Goal: Information Seeking & Learning: Learn about a topic

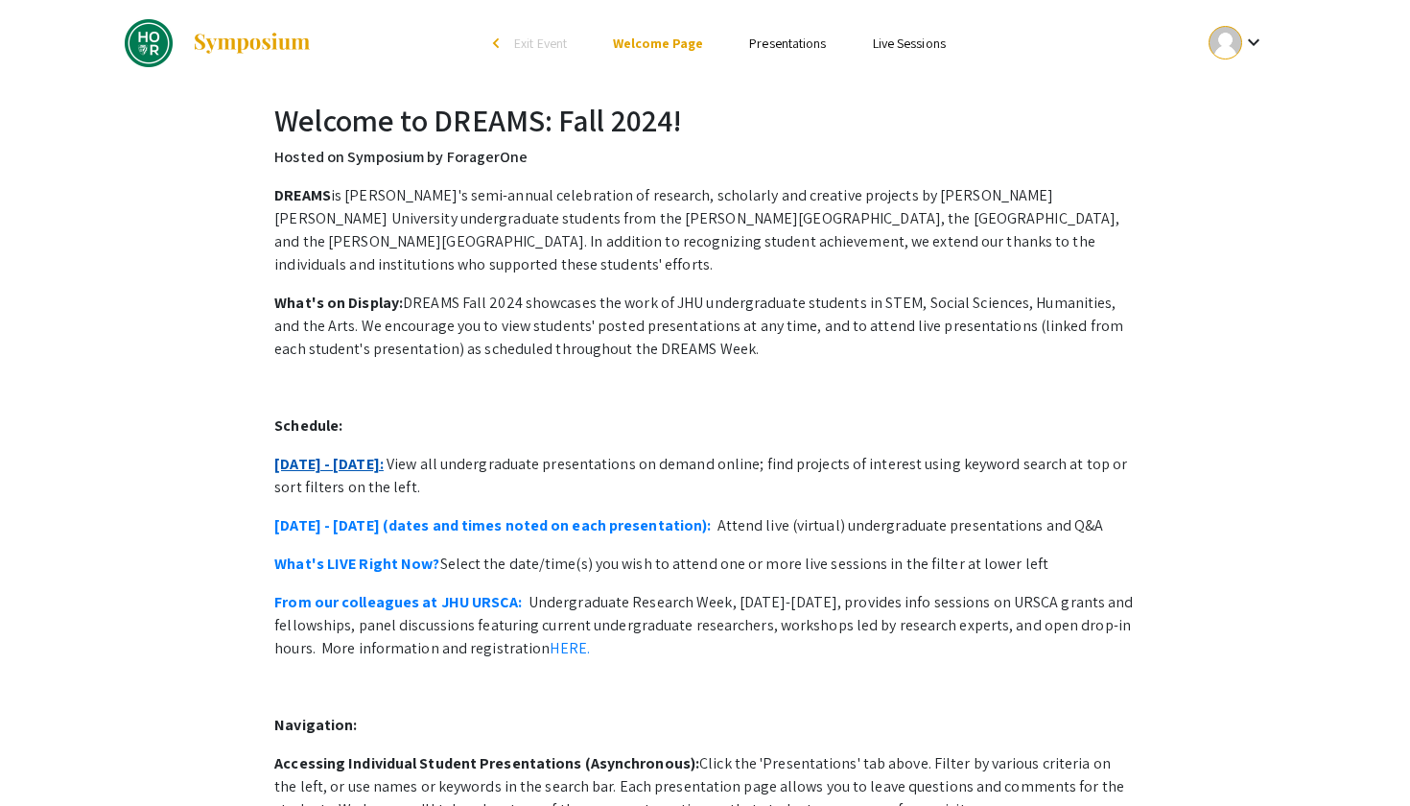
click at [349, 454] on link "[DATE] - [DATE]:" at bounding box center [328, 464] width 109 height 20
click at [325, 454] on link "[DATE] - [DATE]:" at bounding box center [328, 464] width 109 height 20
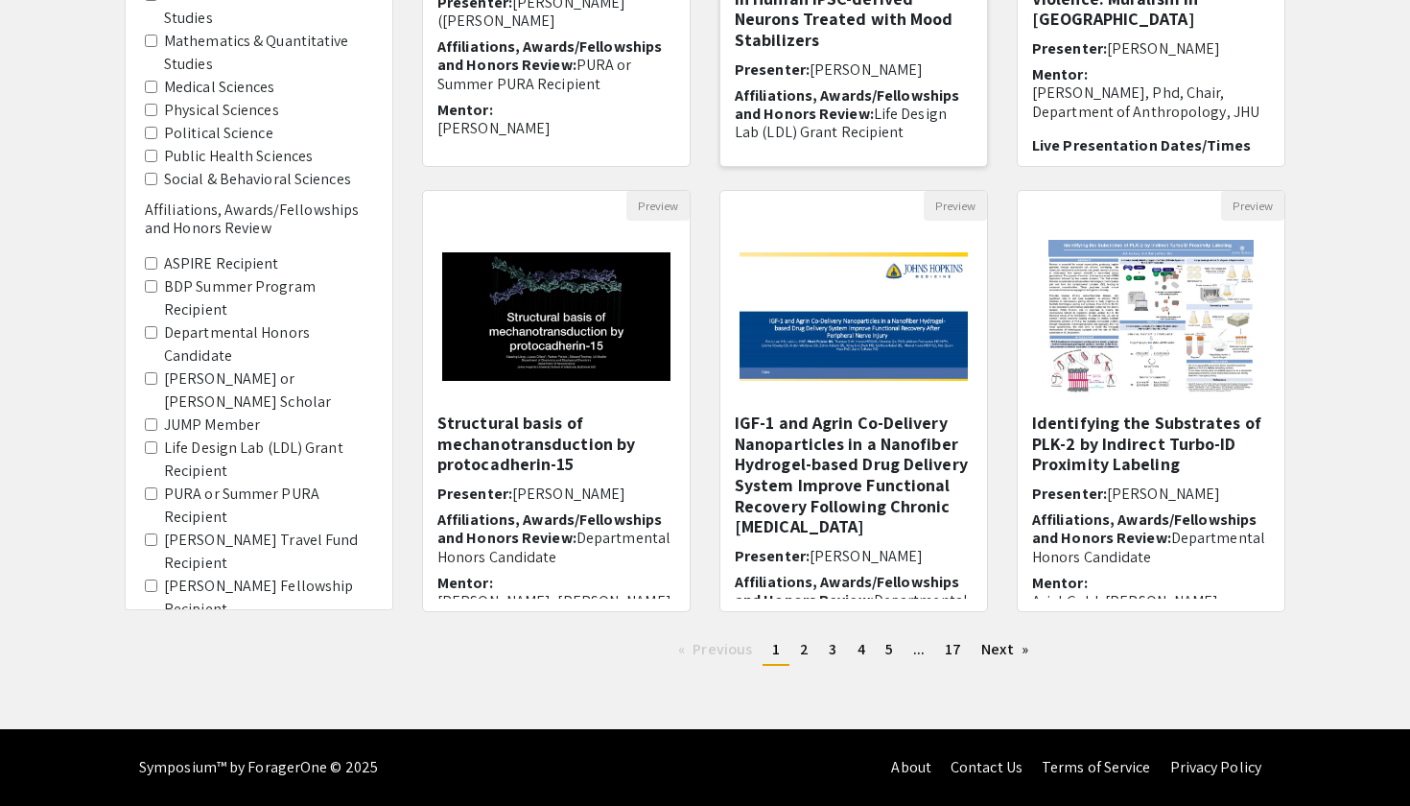
scroll to position [466, 0]
click at [1136, 434] on h5 "Identifying the Substrates of PLK-2 by Indirect Turbo-ID Proximity Labeling" at bounding box center [1151, 443] width 238 height 62
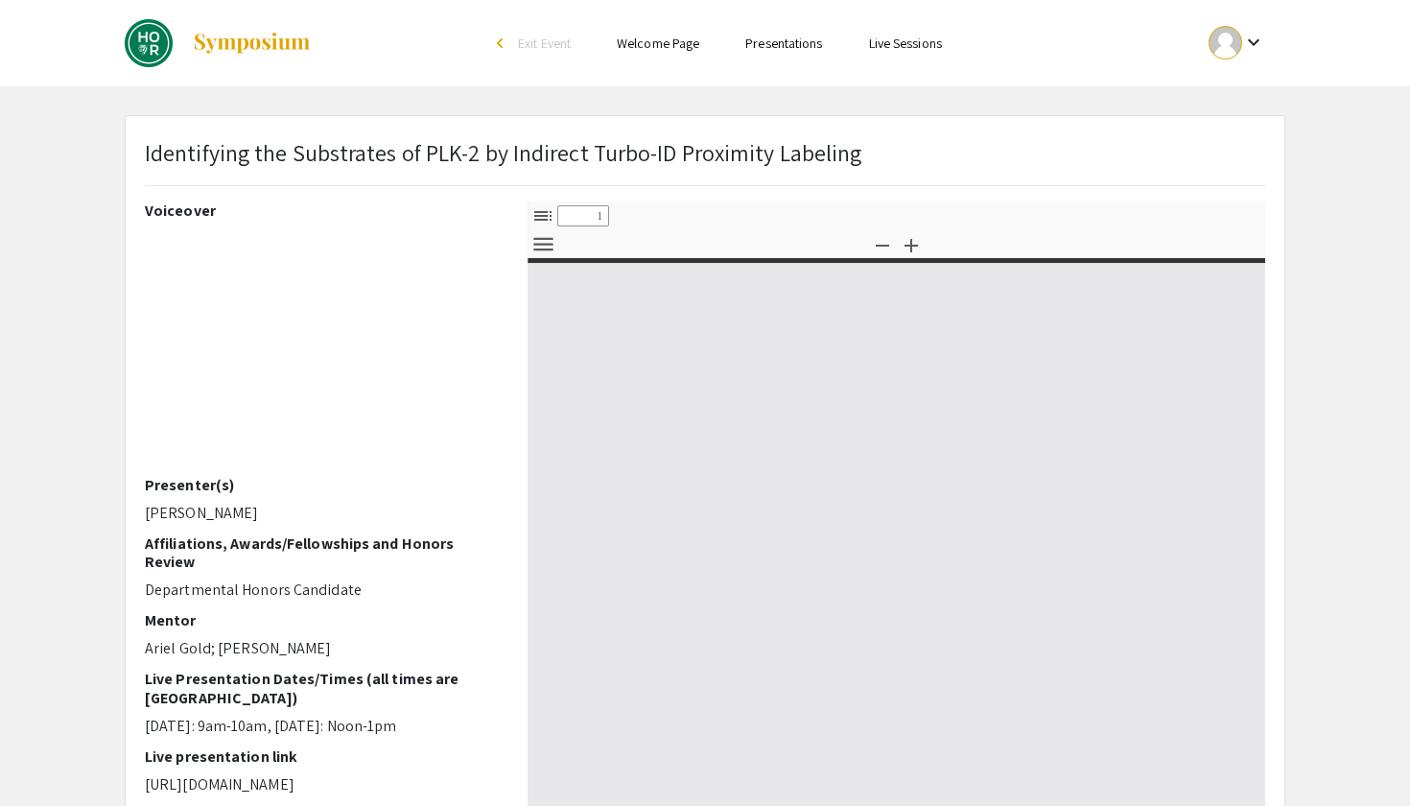
select select "custom"
type input "0"
select select "custom"
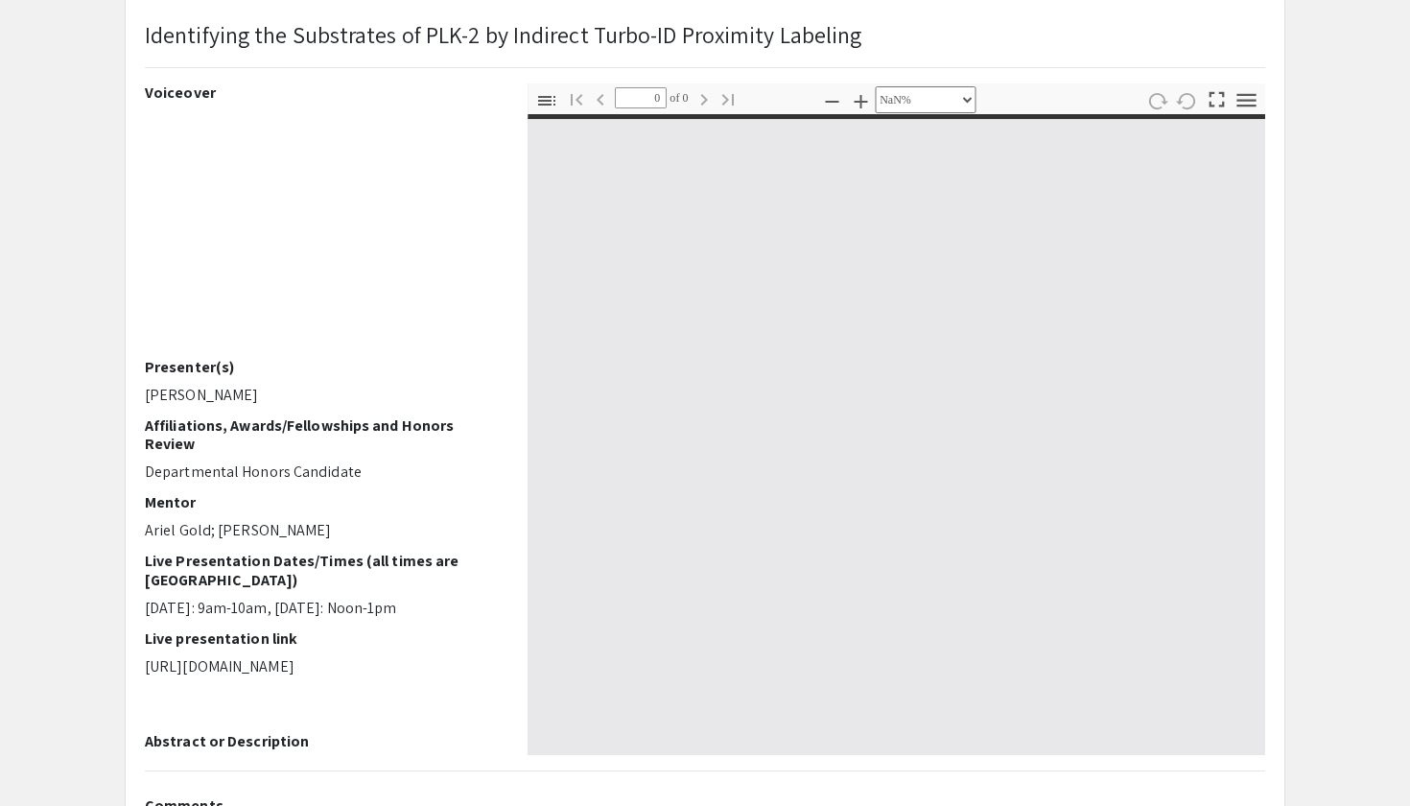
scroll to position [240, 0]
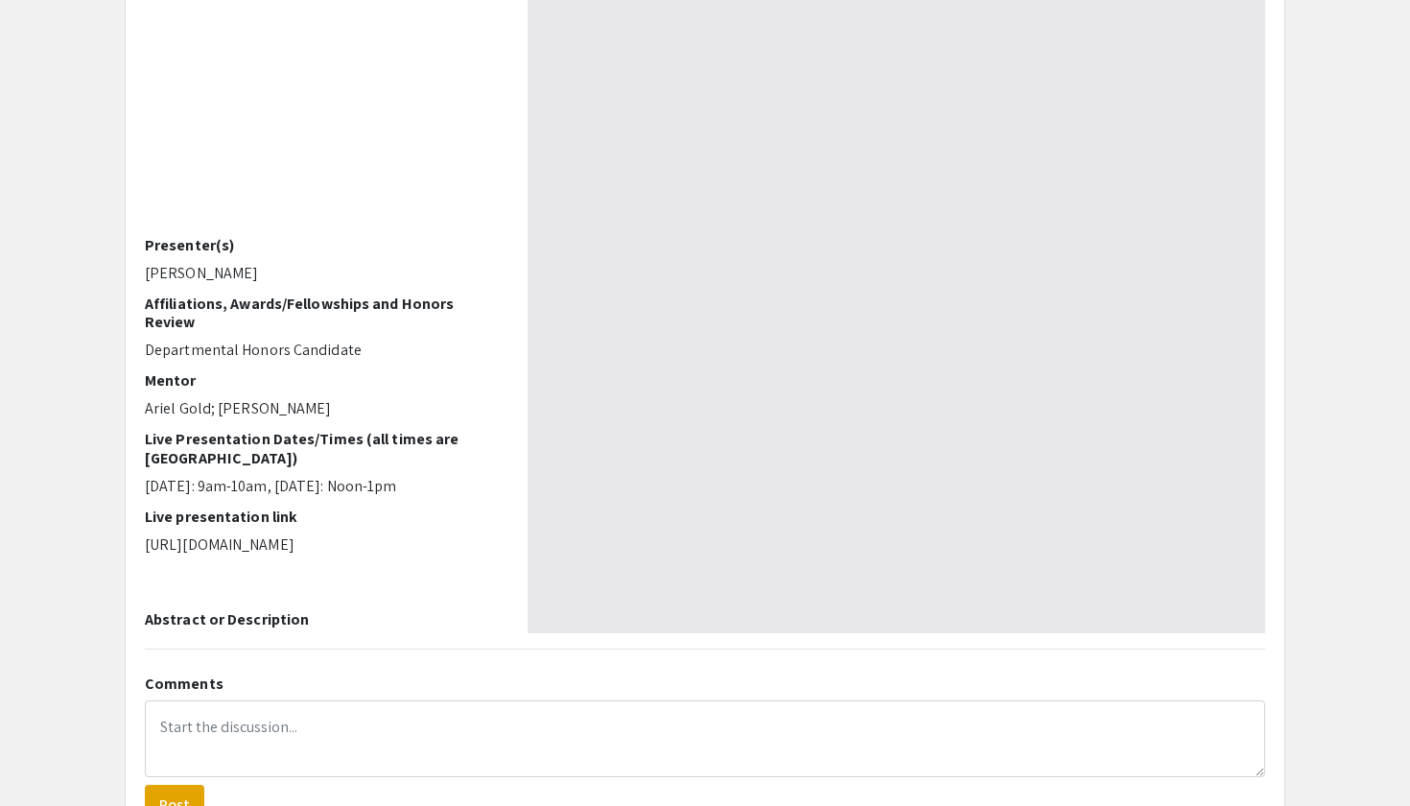
type input "1"
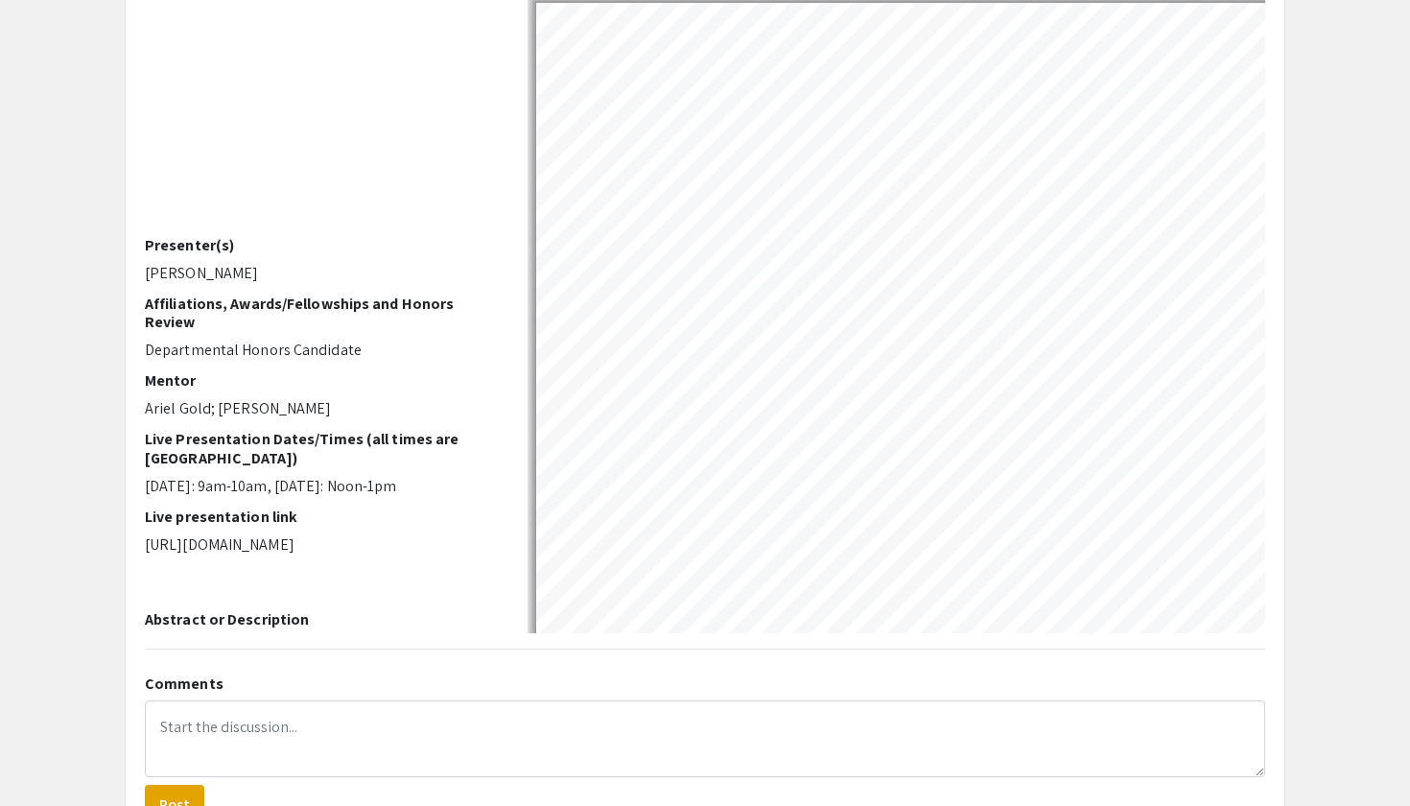
select select "auto"
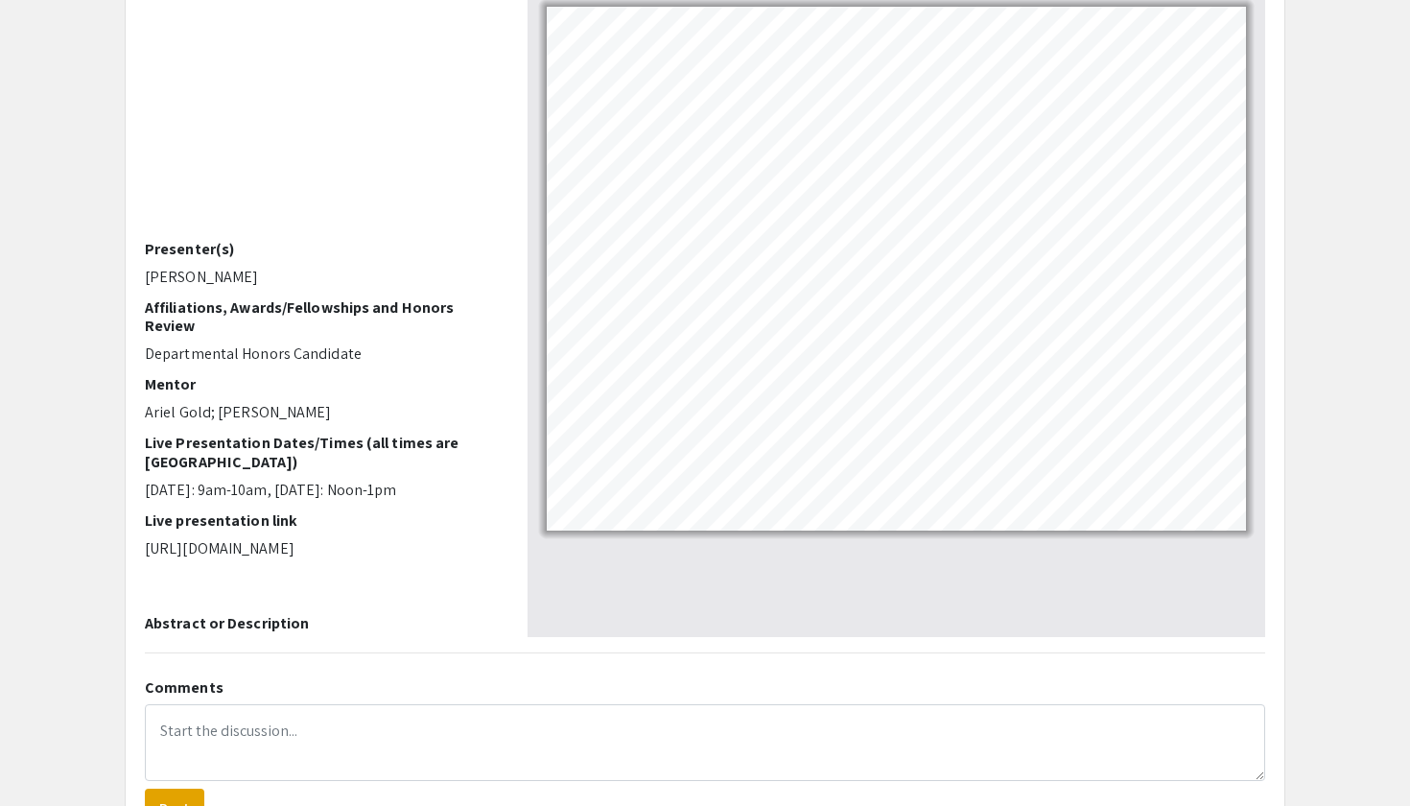
scroll to position [236, 0]
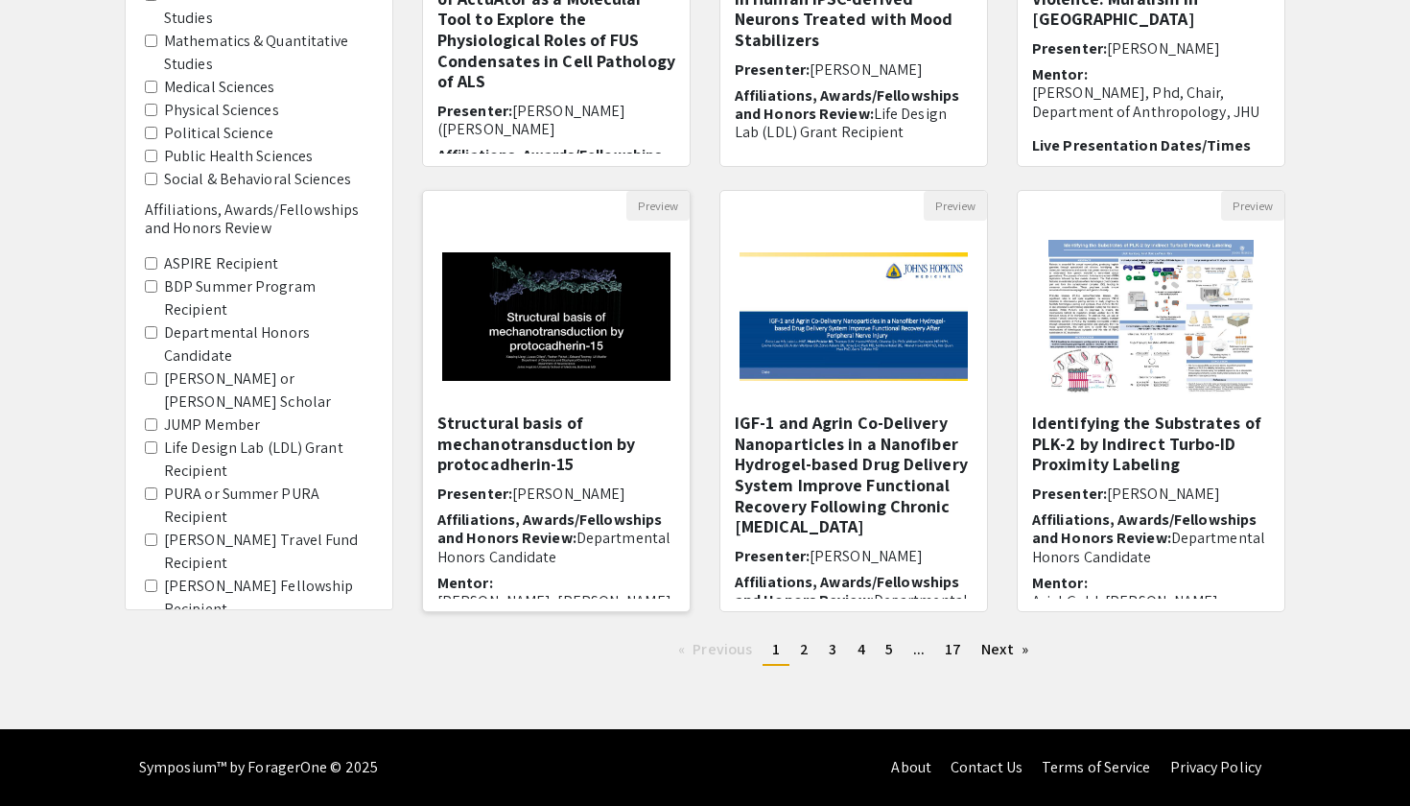
scroll to position [12, 0]
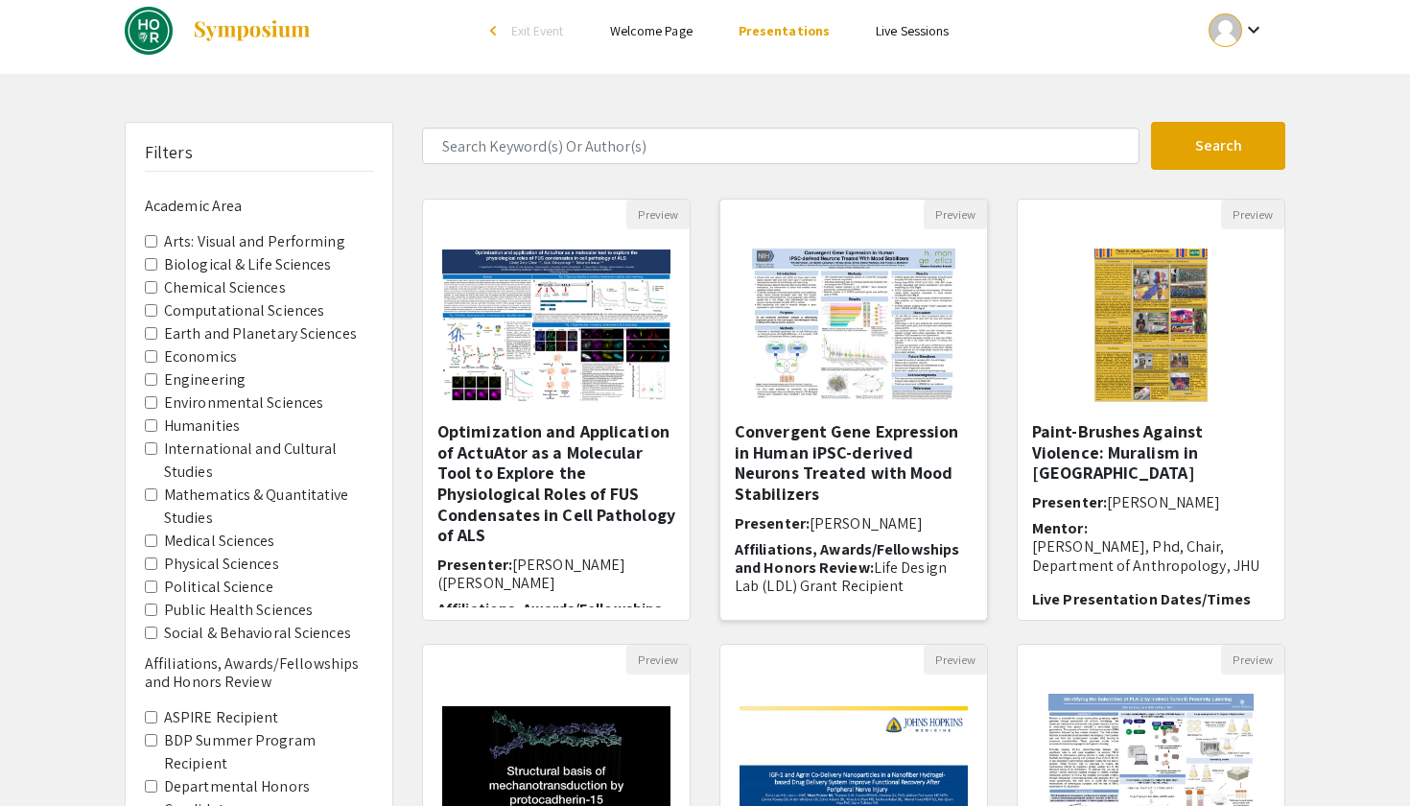
click at [901, 459] on h5 "Convergent Gene Expression in Human iPSC-derived Neurons Treated with Mood Stab…" at bounding box center [854, 462] width 238 height 82
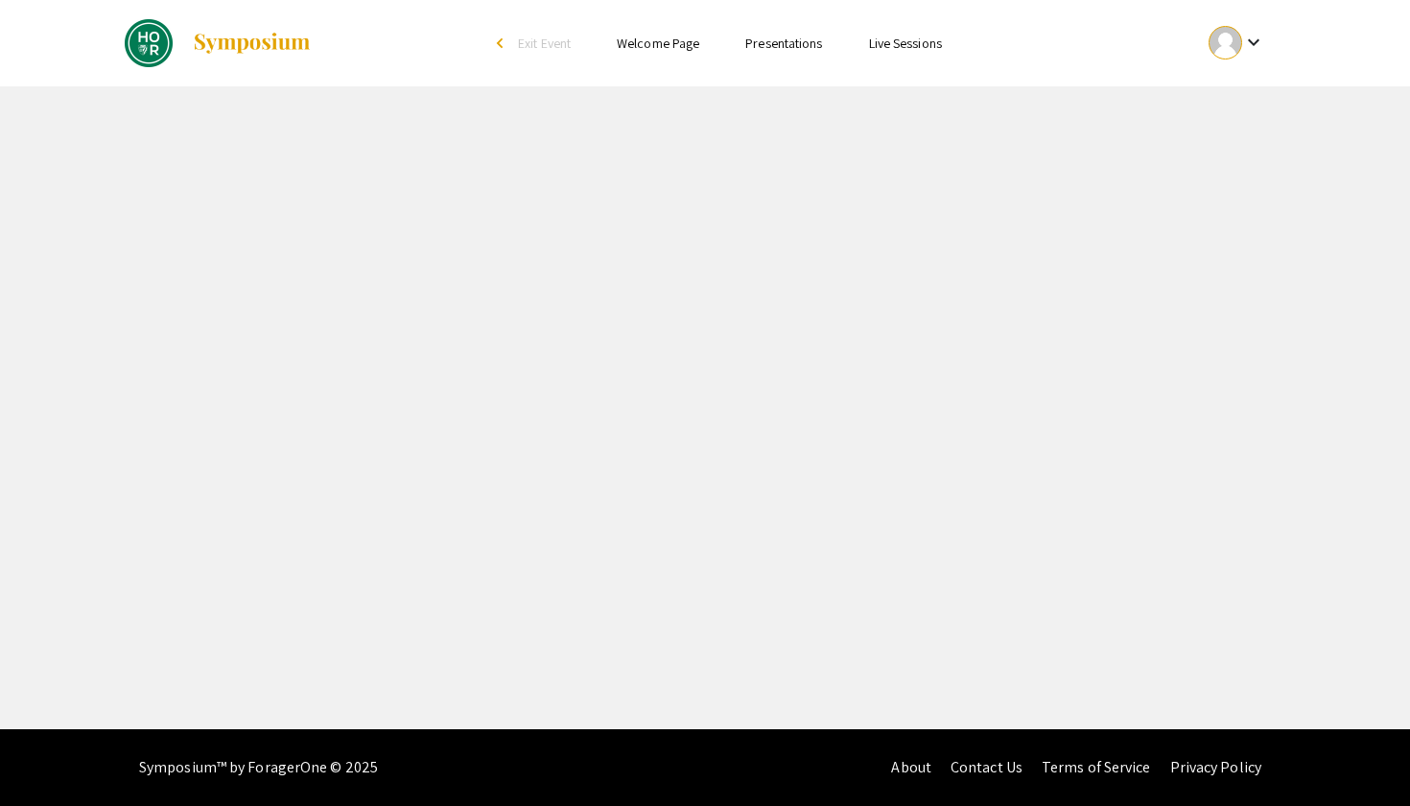
select select "custom"
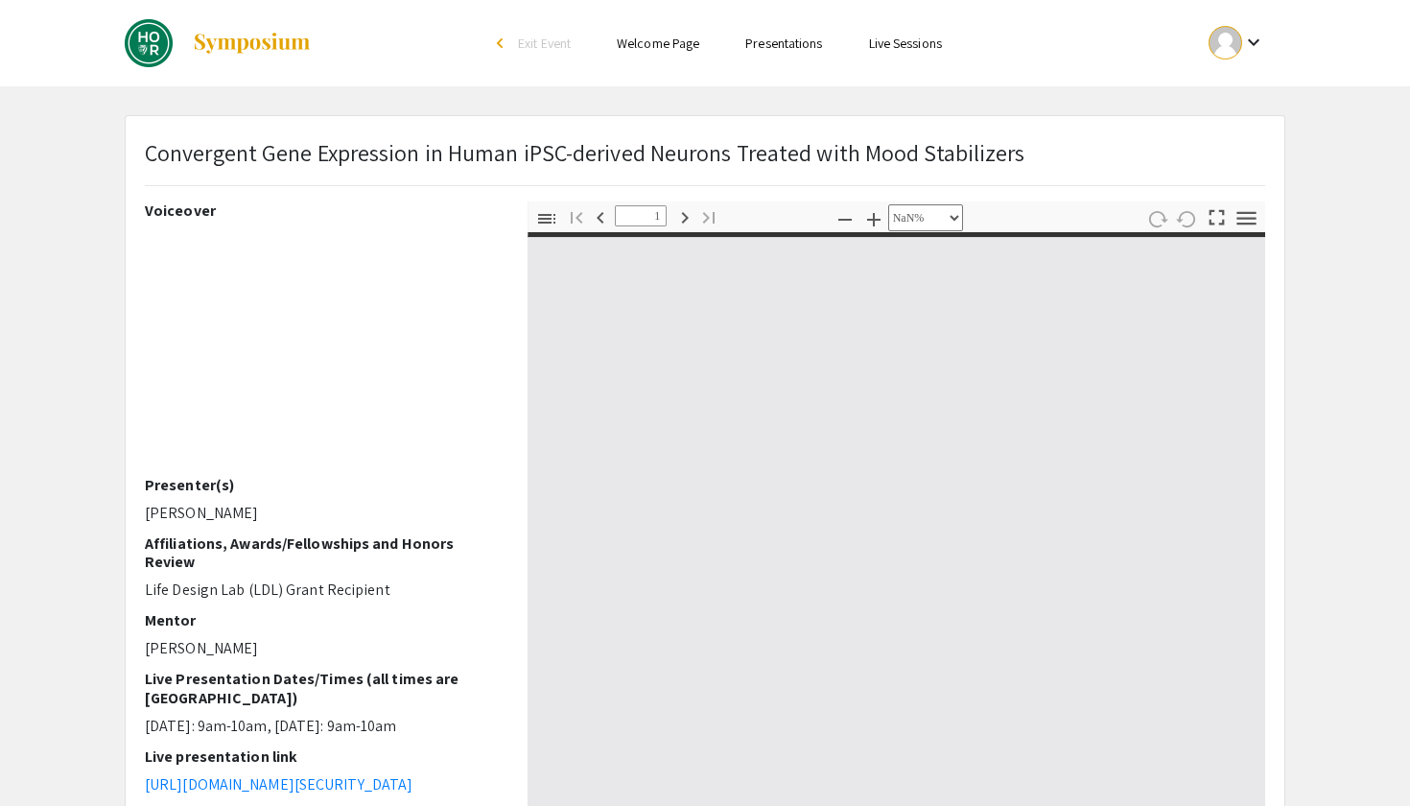
type input "0"
select select "custom"
type input "1"
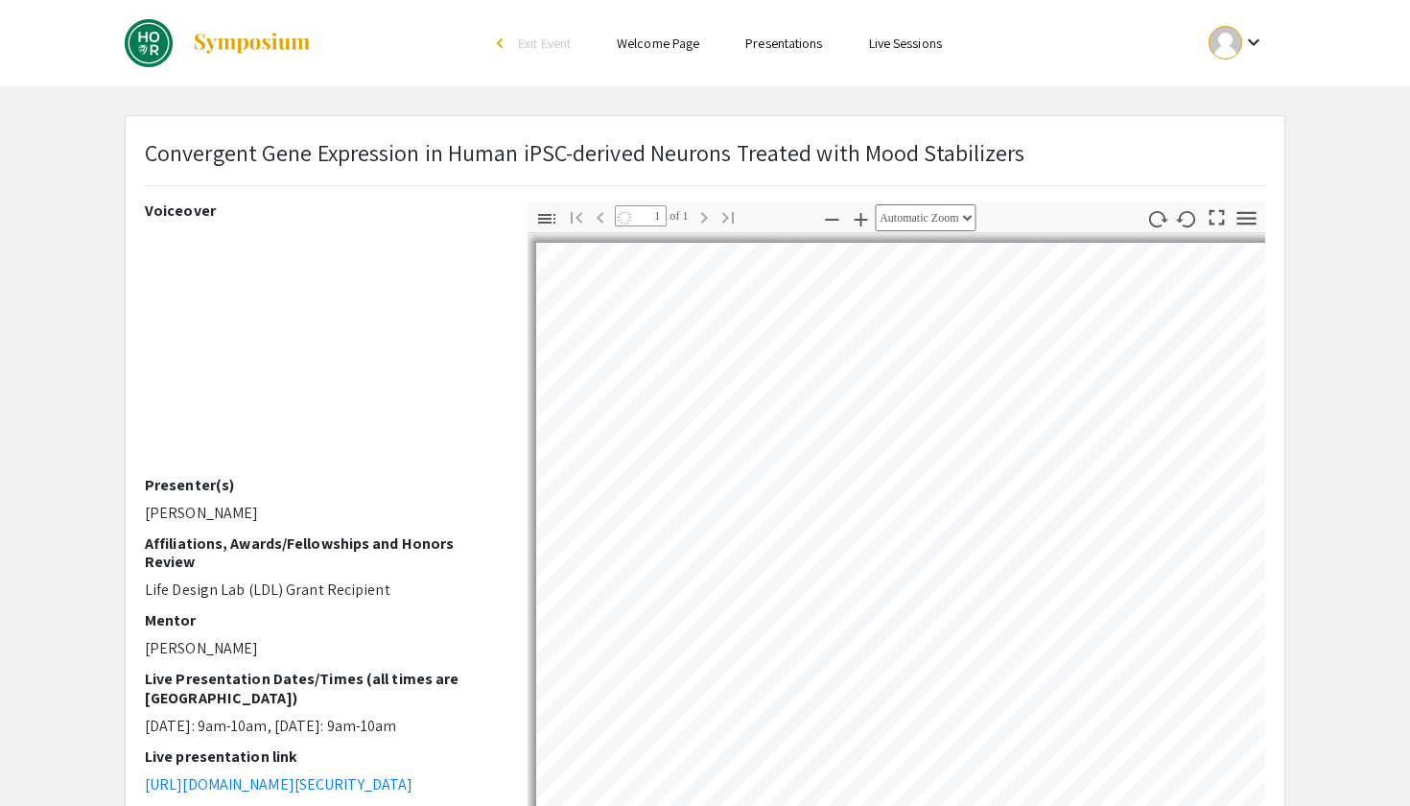
select select "auto"
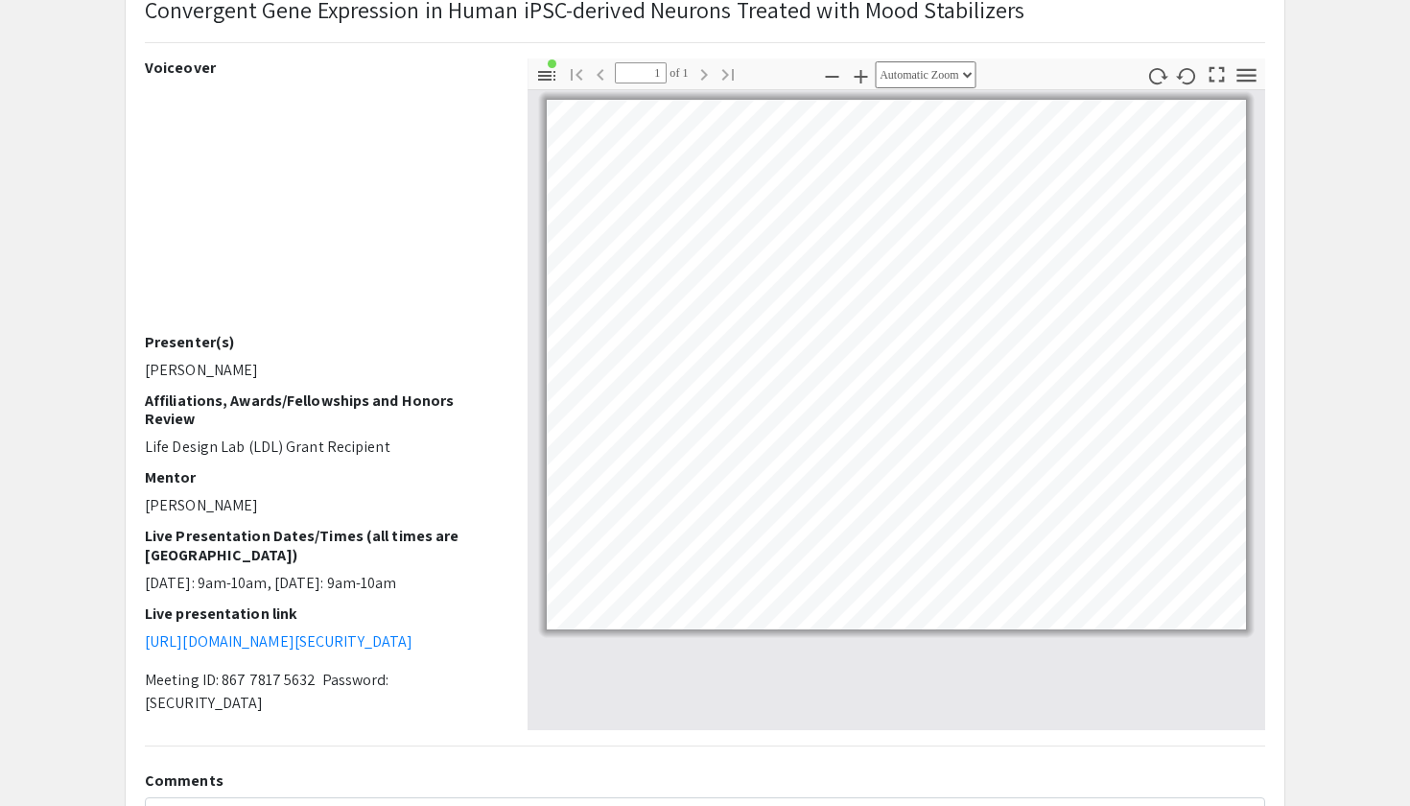
scroll to position [150, 0]
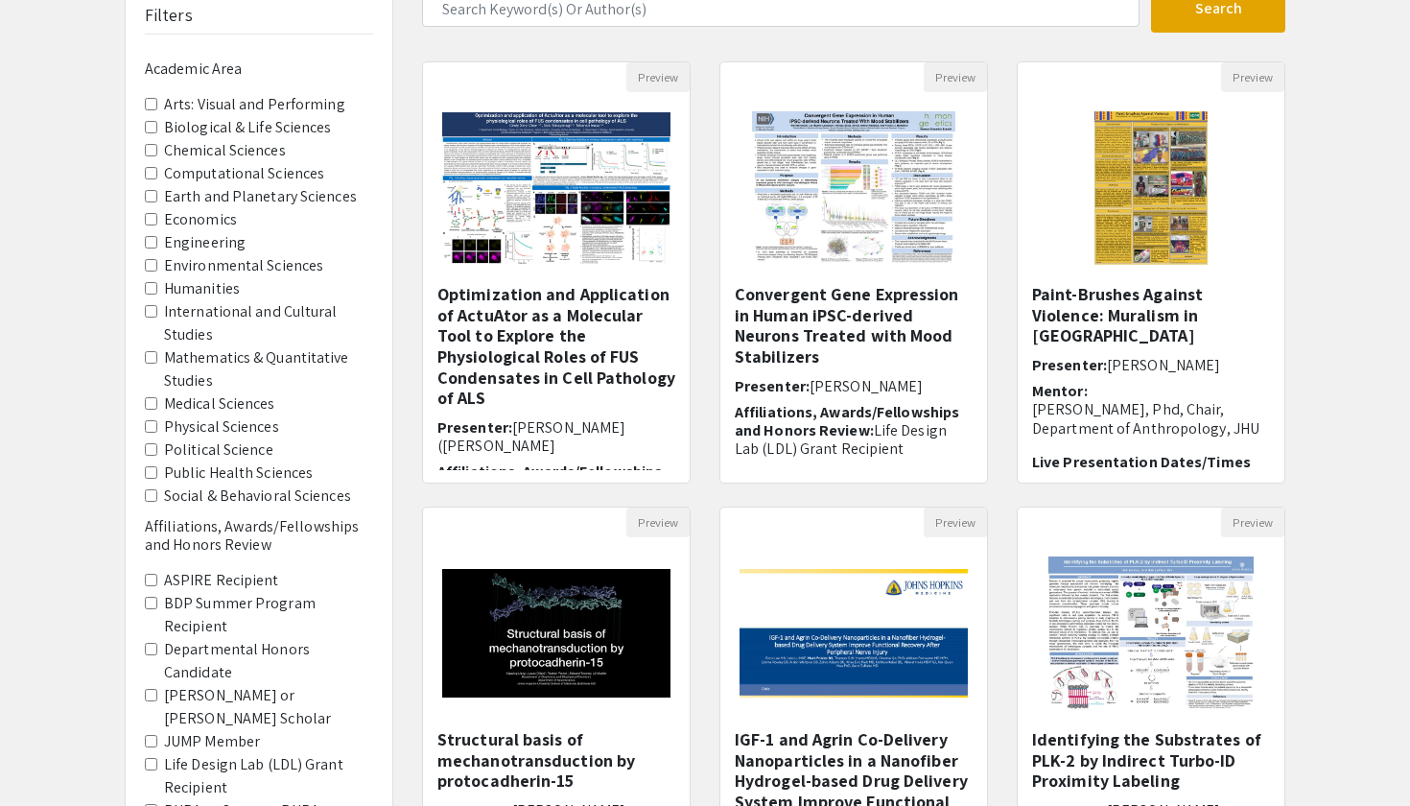
scroll to position [12, 0]
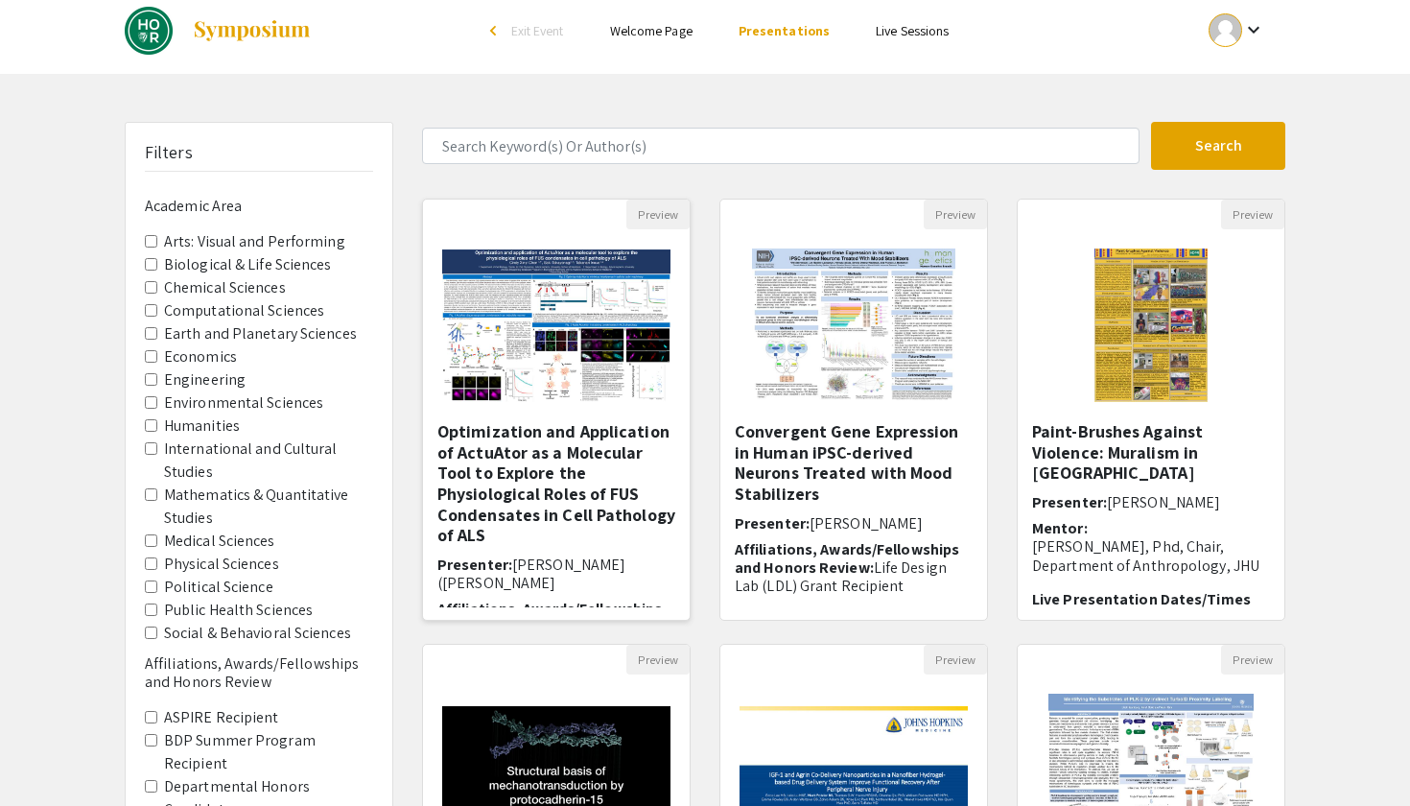
click at [616, 438] on h5 "Optimization and Application of ActuAtor as a Molecular Tool to Explore the Phy…" at bounding box center [556, 483] width 238 height 125
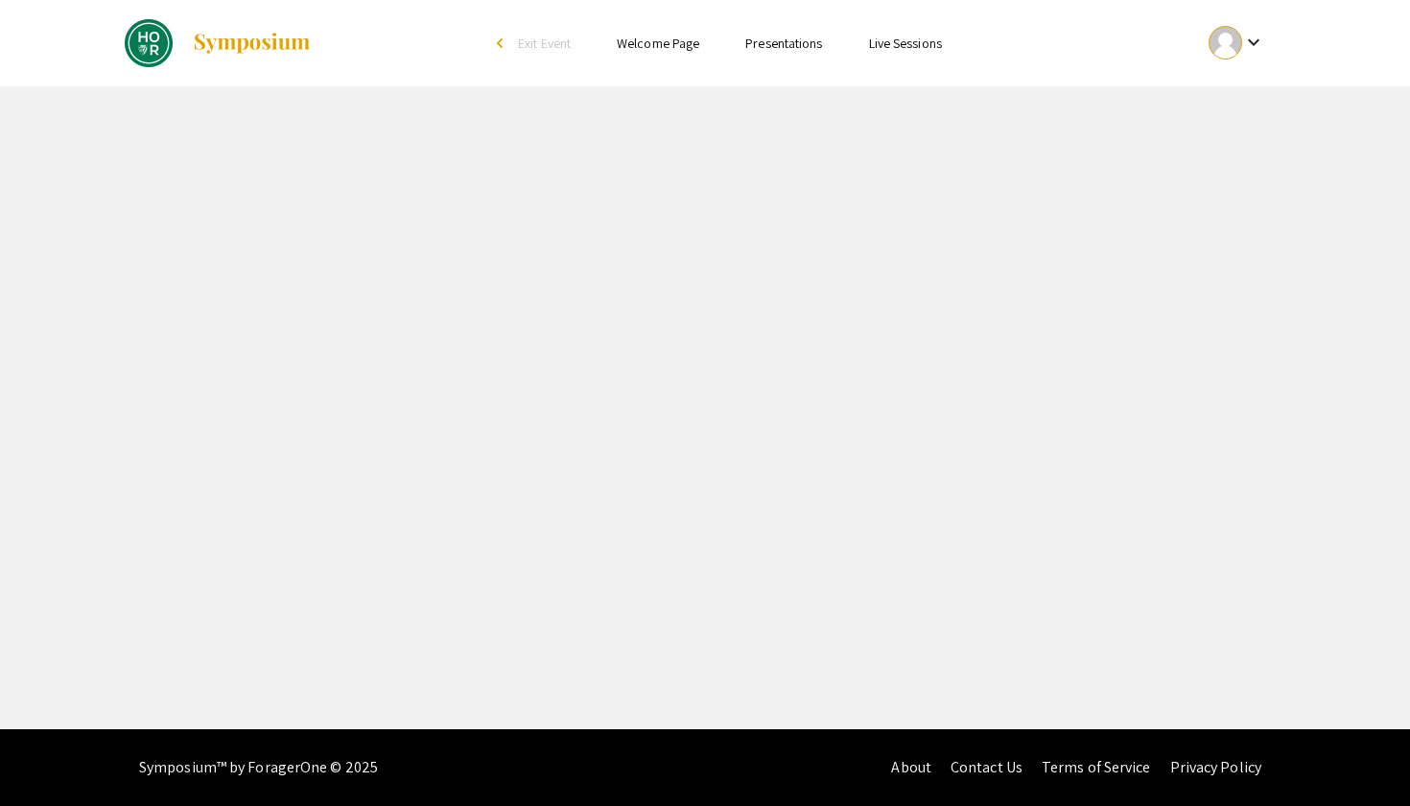
select select "custom"
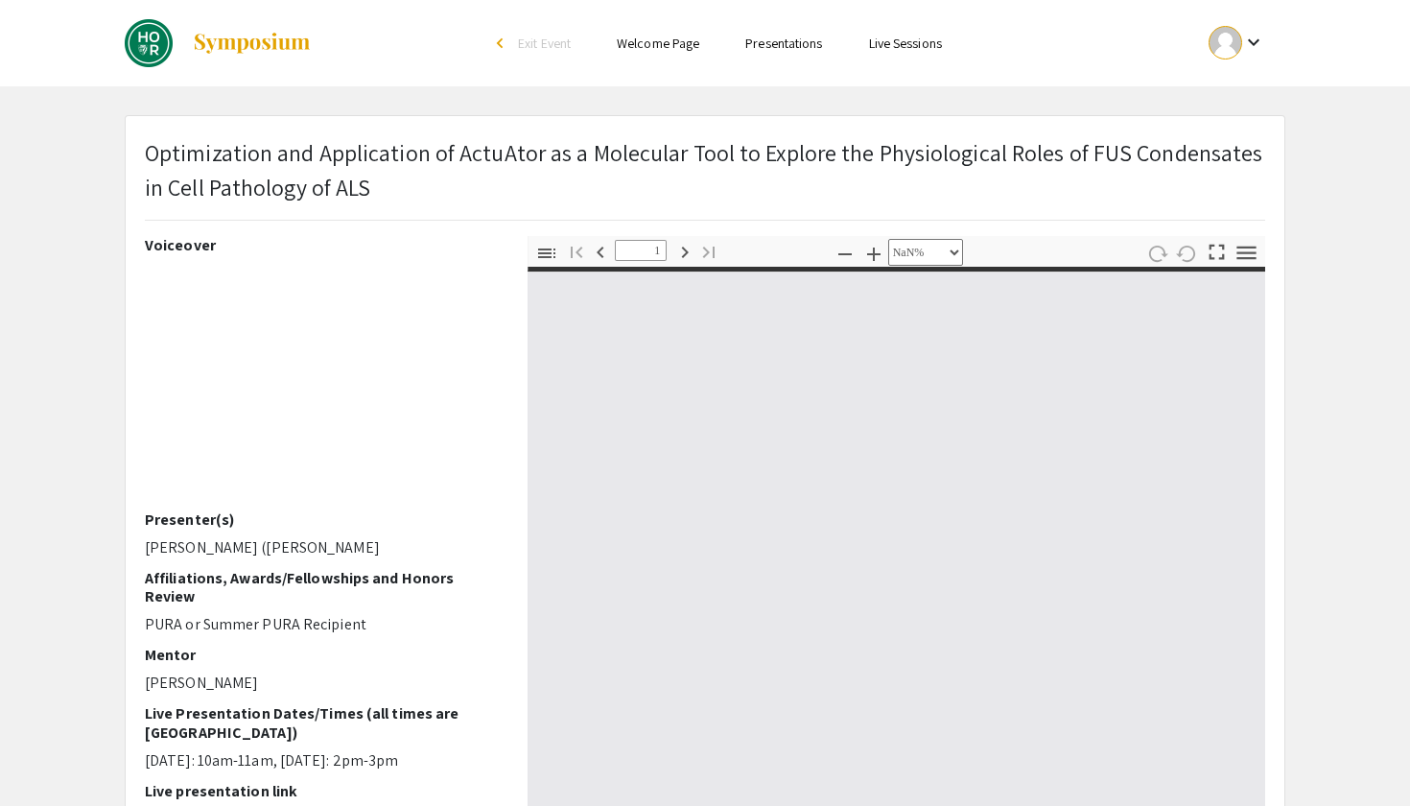
type input "0"
select select "custom"
type input "1"
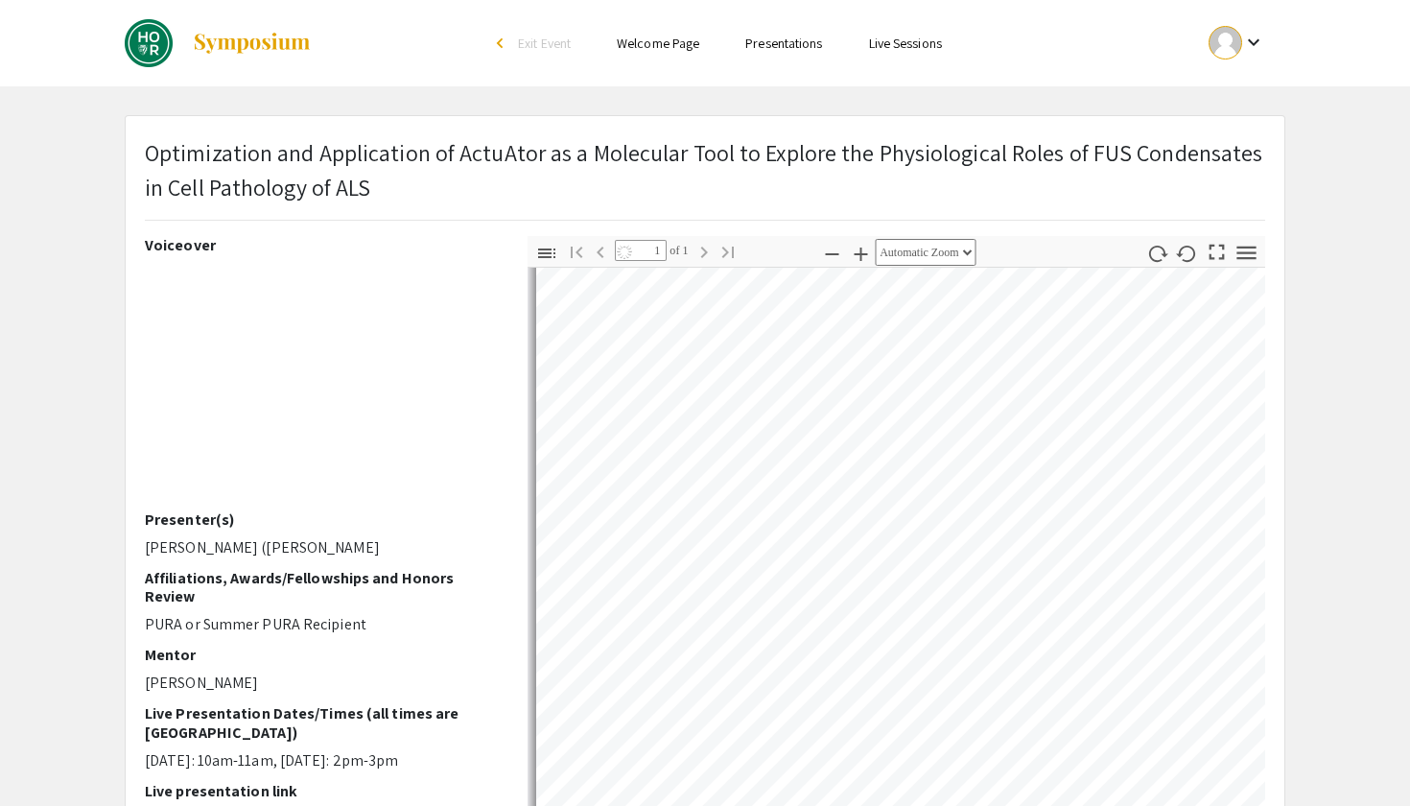
scroll to position [123, 0]
select select "custom"
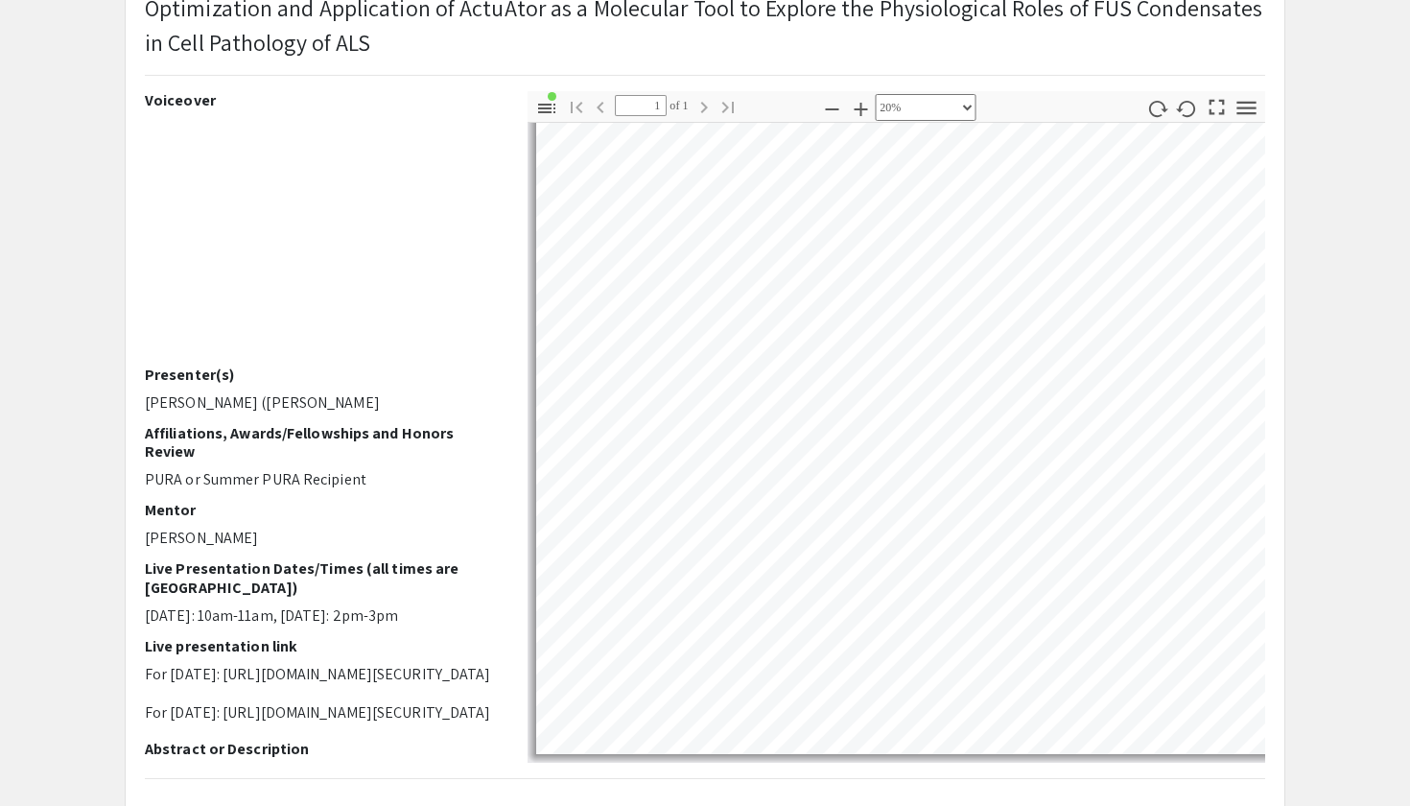
scroll to position [59, 0]
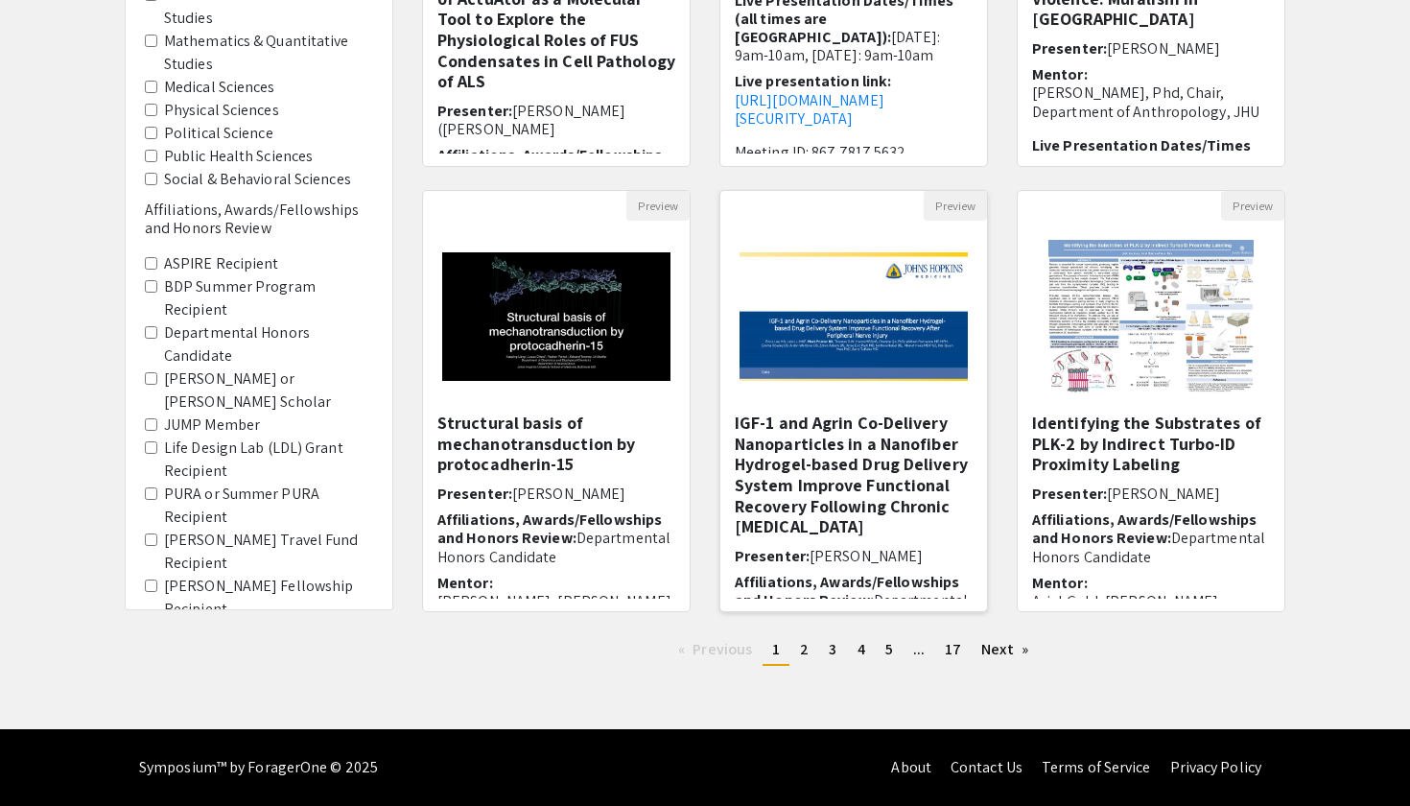
scroll to position [466, 0]
click at [805, 646] on span "2" at bounding box center [804, 649] width 9 height 20
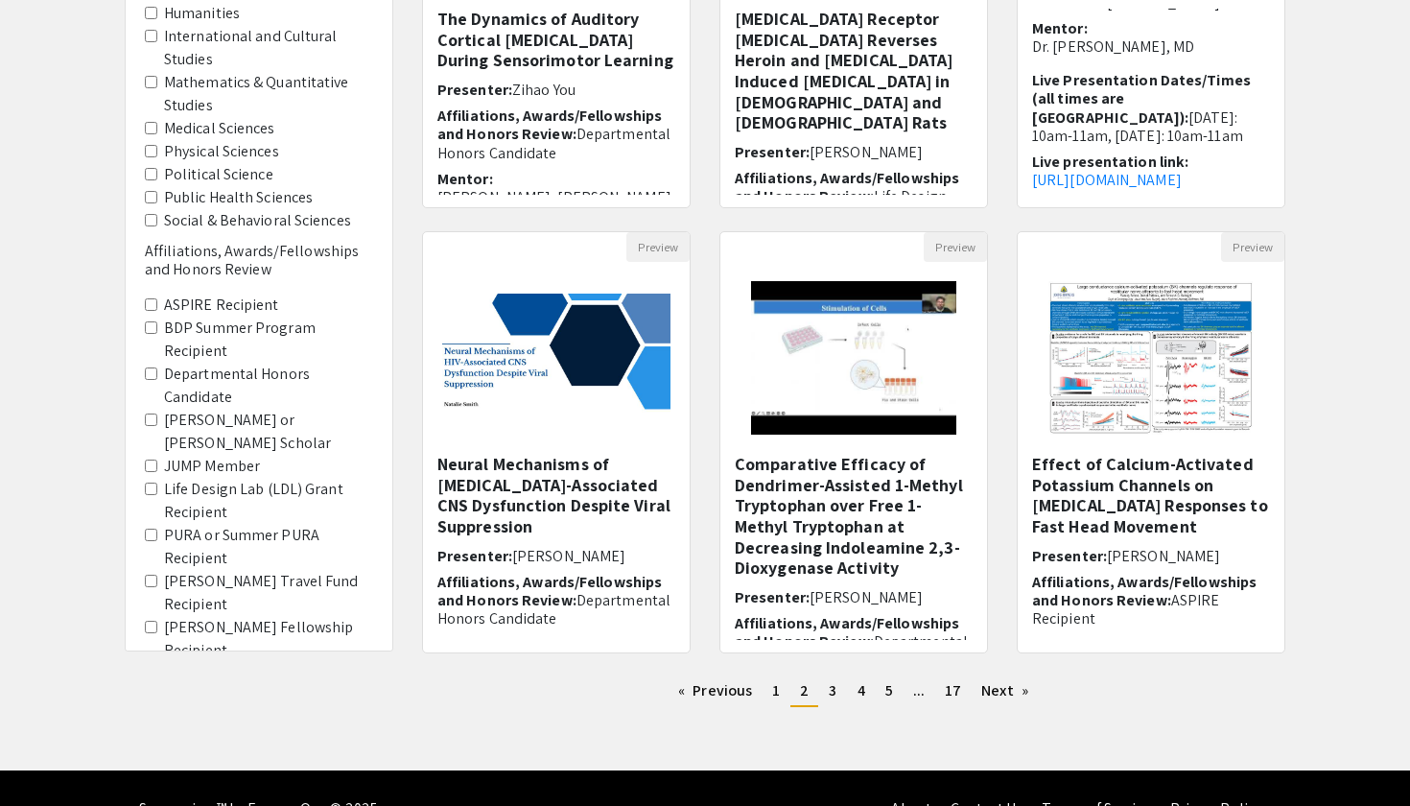
scroll to position [433, 0]
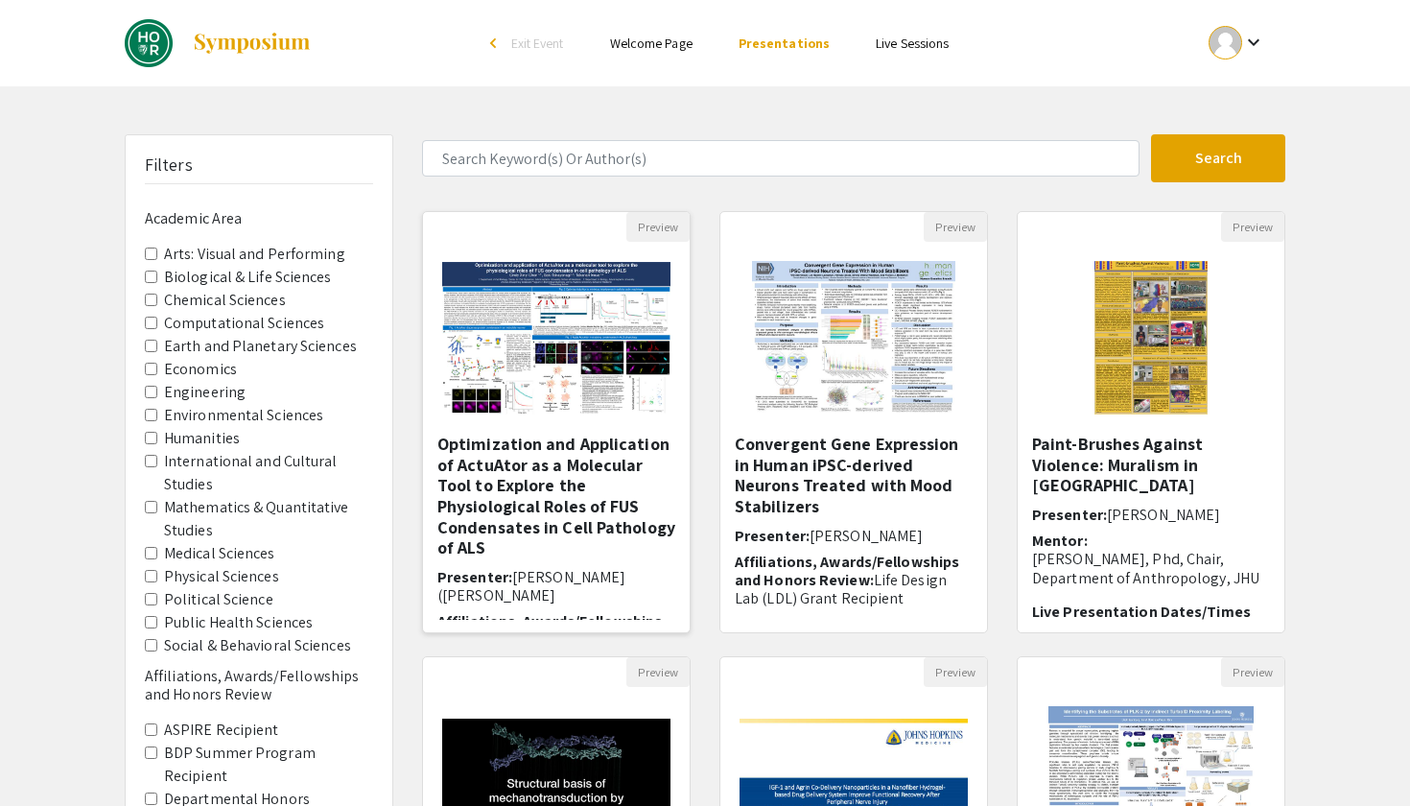
click at [519, 472] on h5 "Optimization and Application of ActuAtor as a Molecular Tool to Explore the Phy…" at bounding box center [556, 496] width 238 height 125
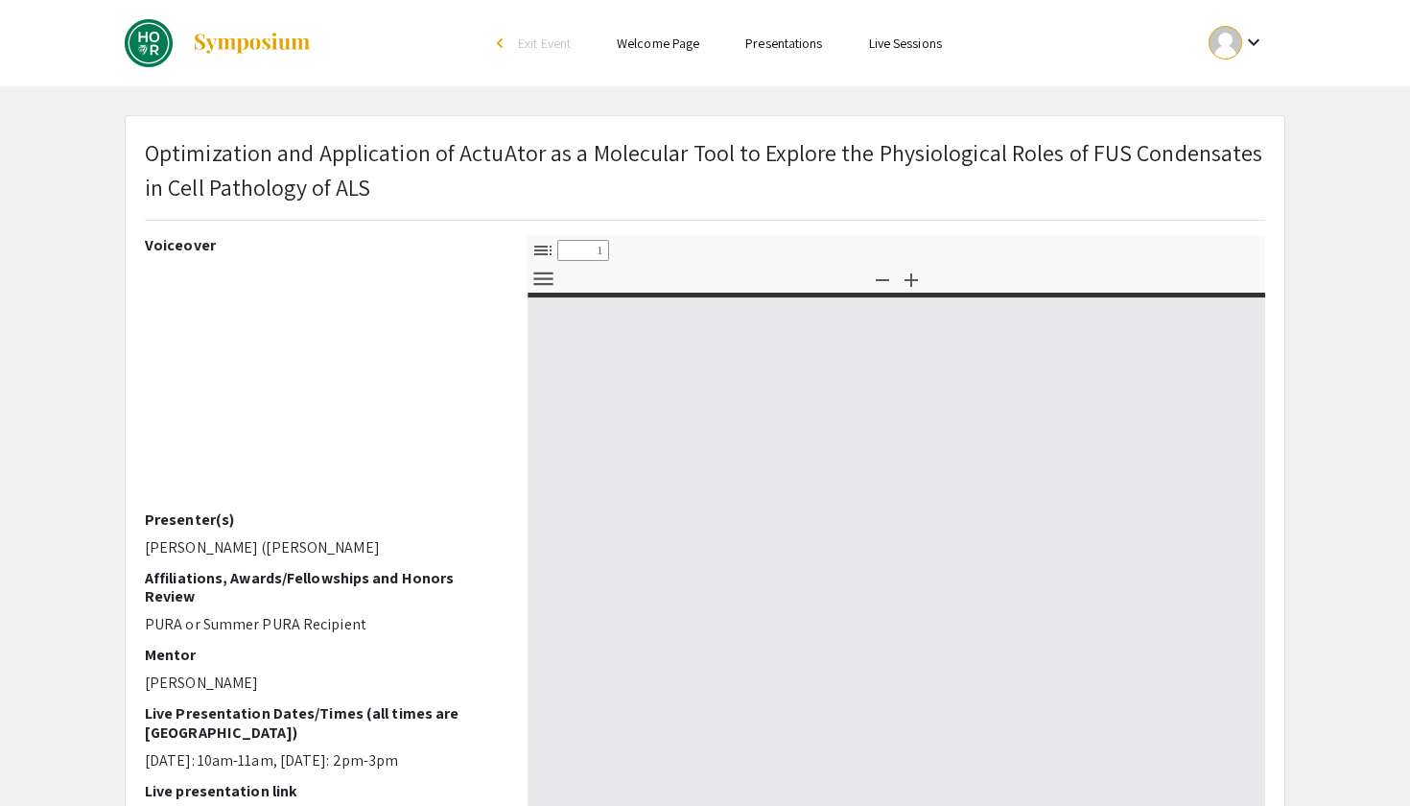
select select "custom"
type input "0"
select select "custom"
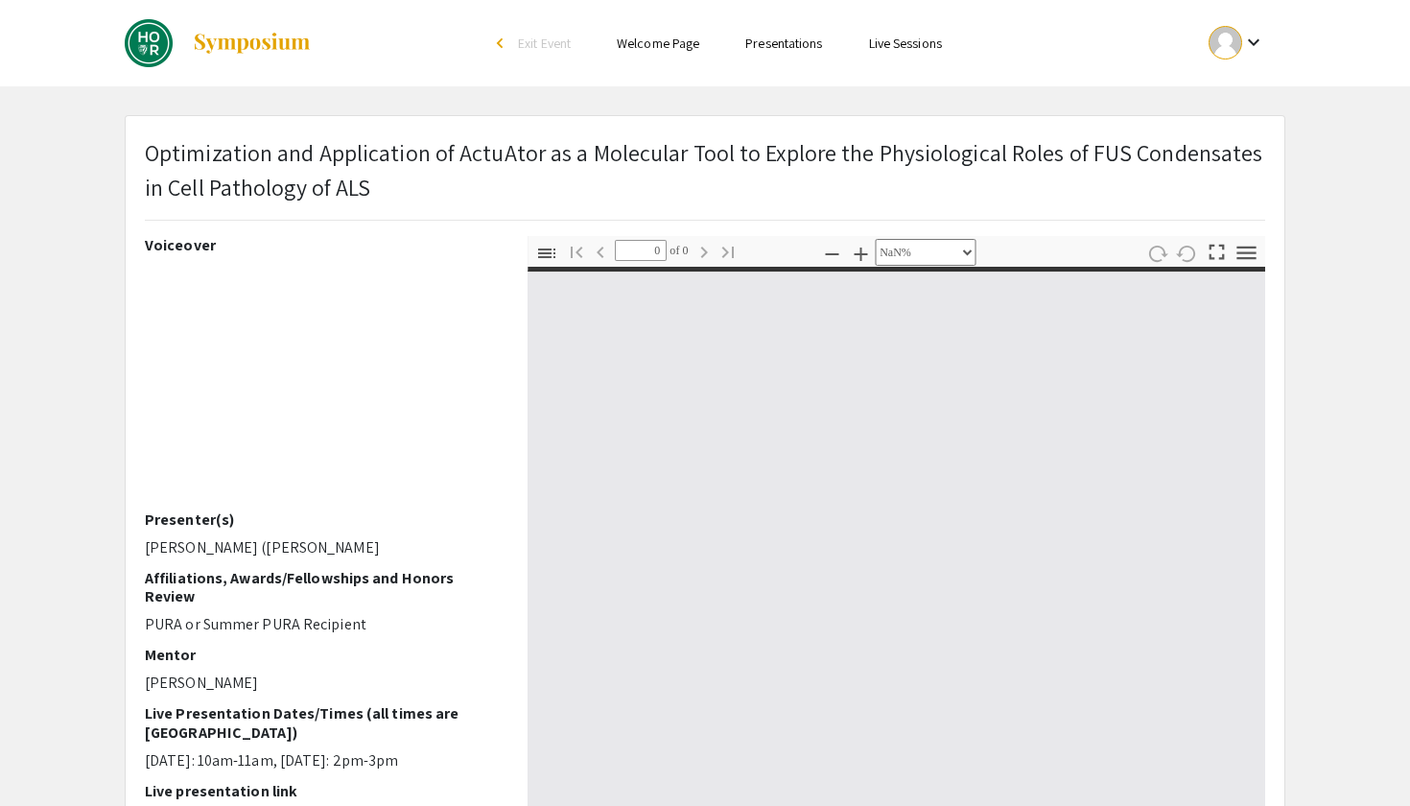
type input "1"
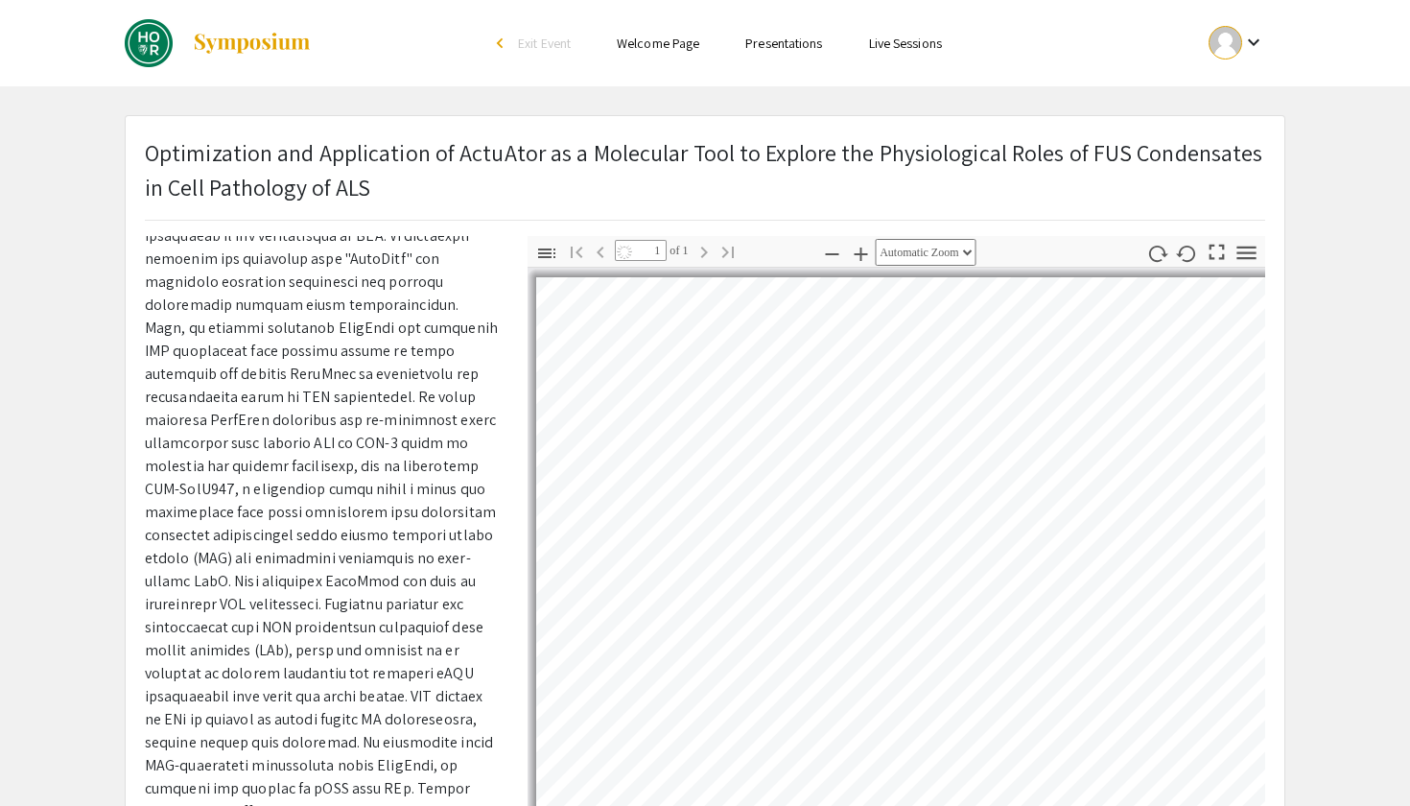
scroll to position [910, 0]
select select "custom"
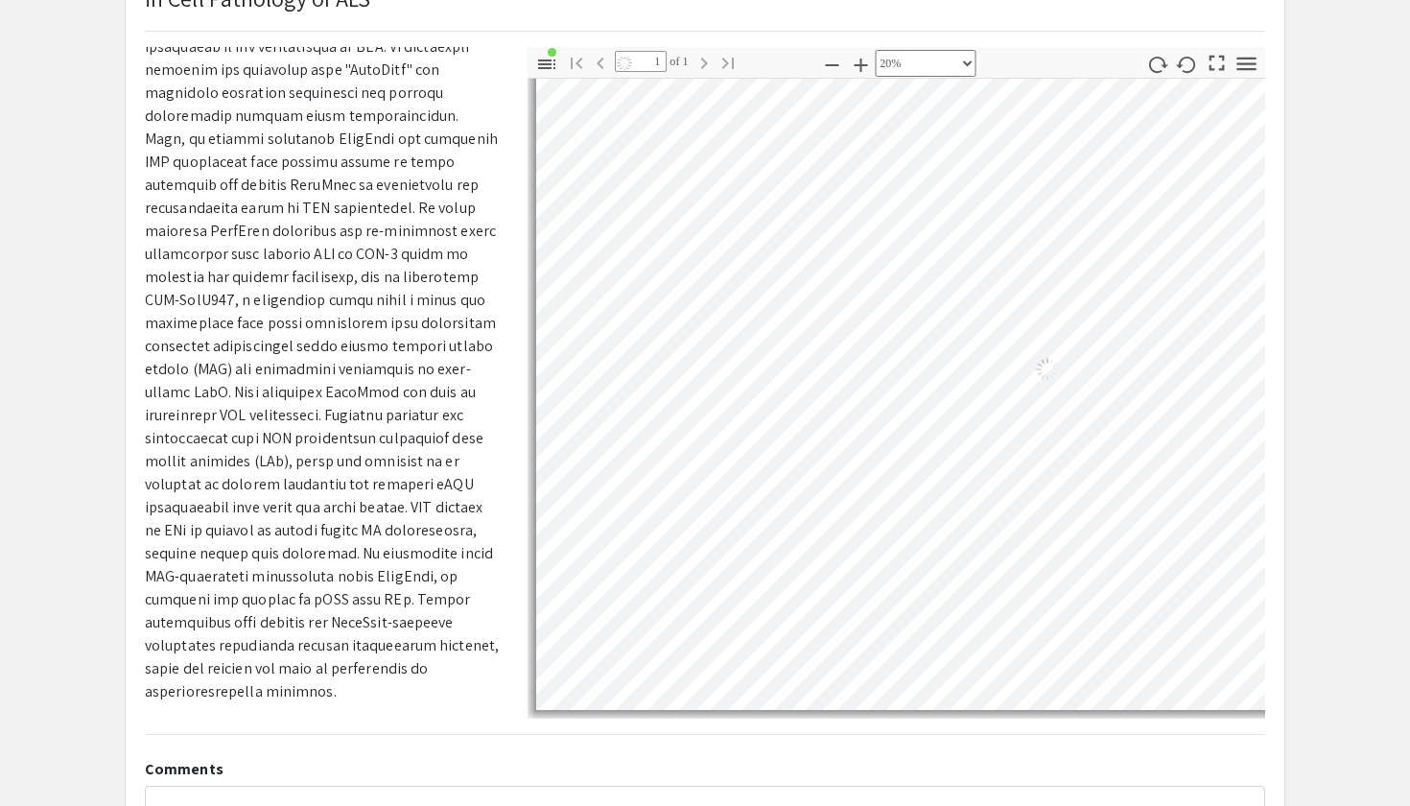
scroll to position [59, 0]
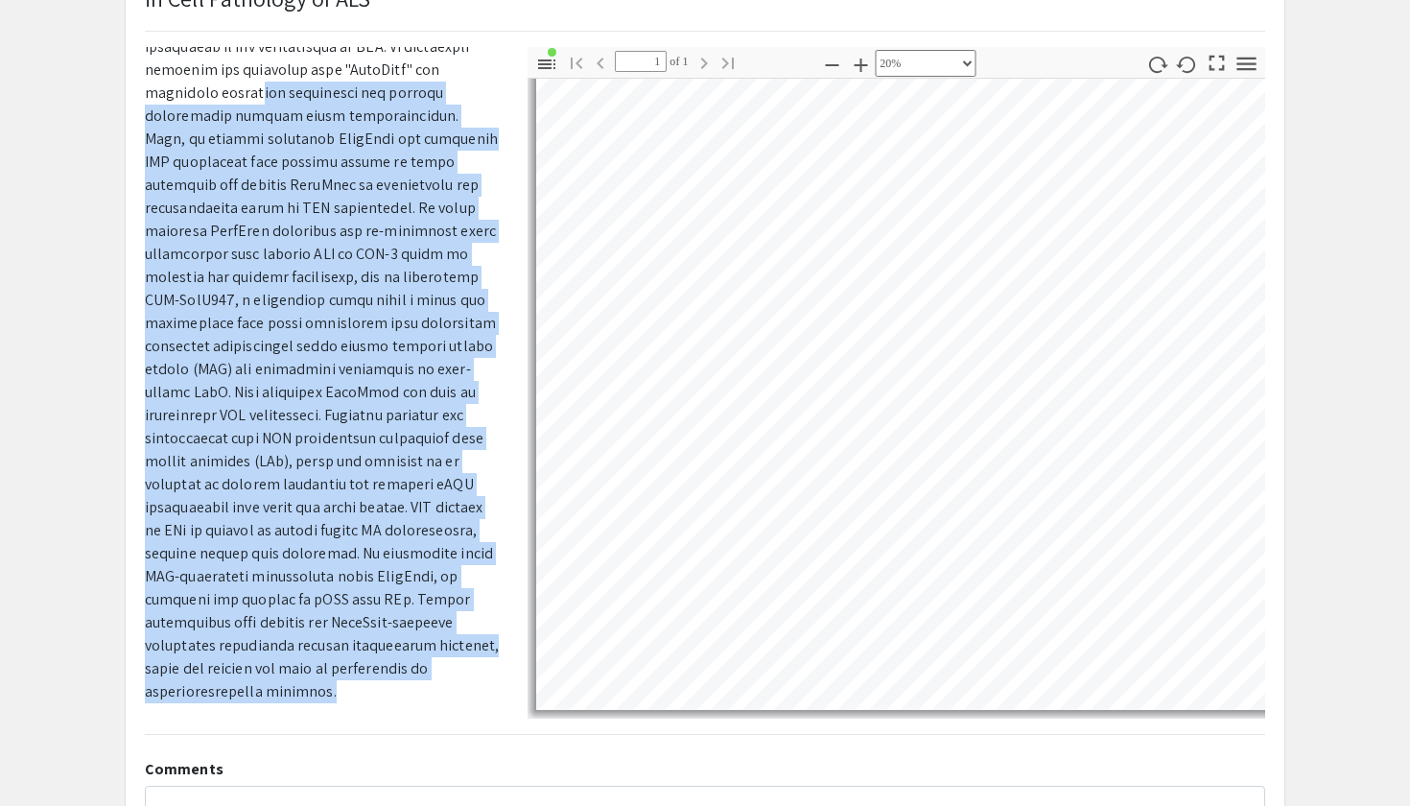
drag, startPoint x: 336, startPoint y: 687, endPoint x: 191, endPoint y: 117, distance: 587.8
click at [191, 117] on p at bounding box center [322, 288] width 354 height 829
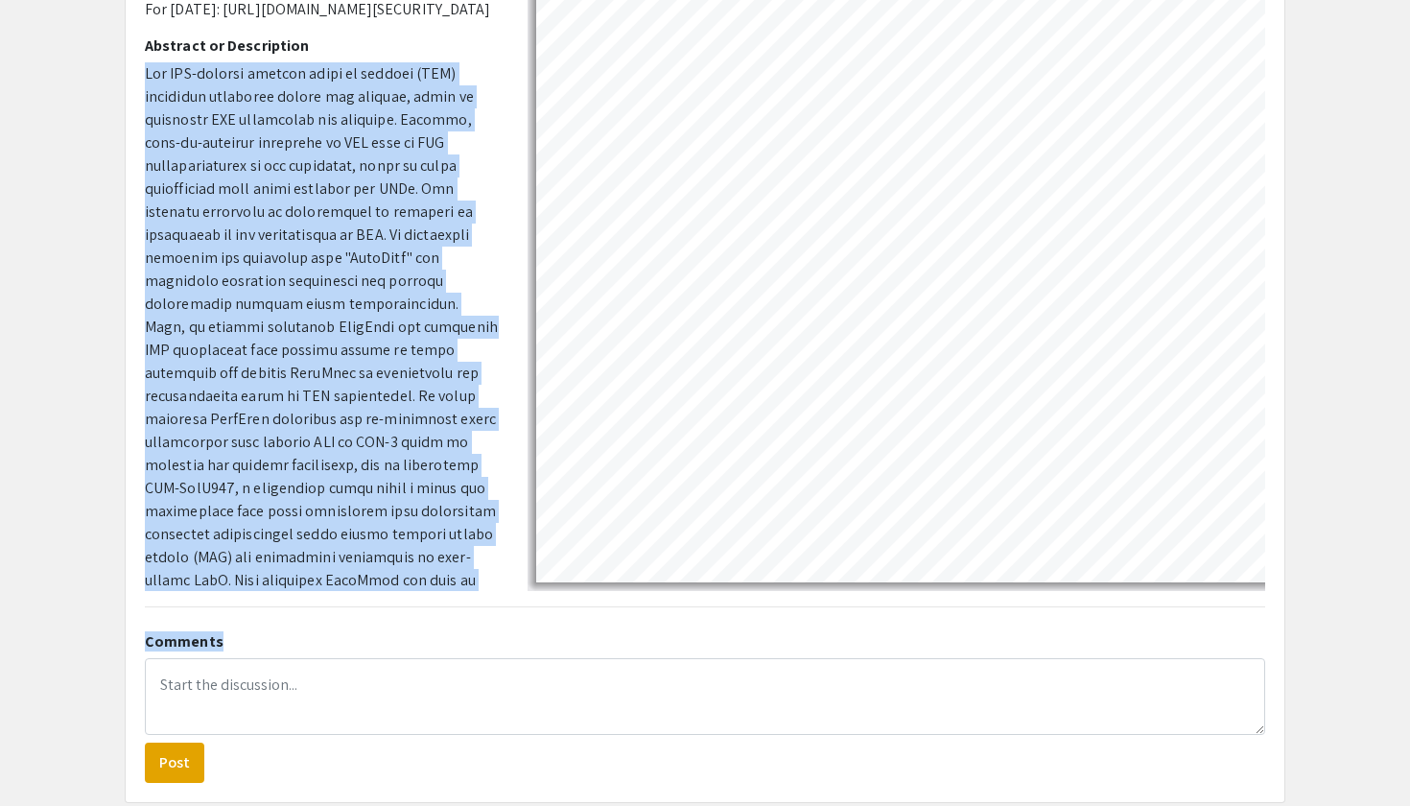
scroll to position [371, 0]
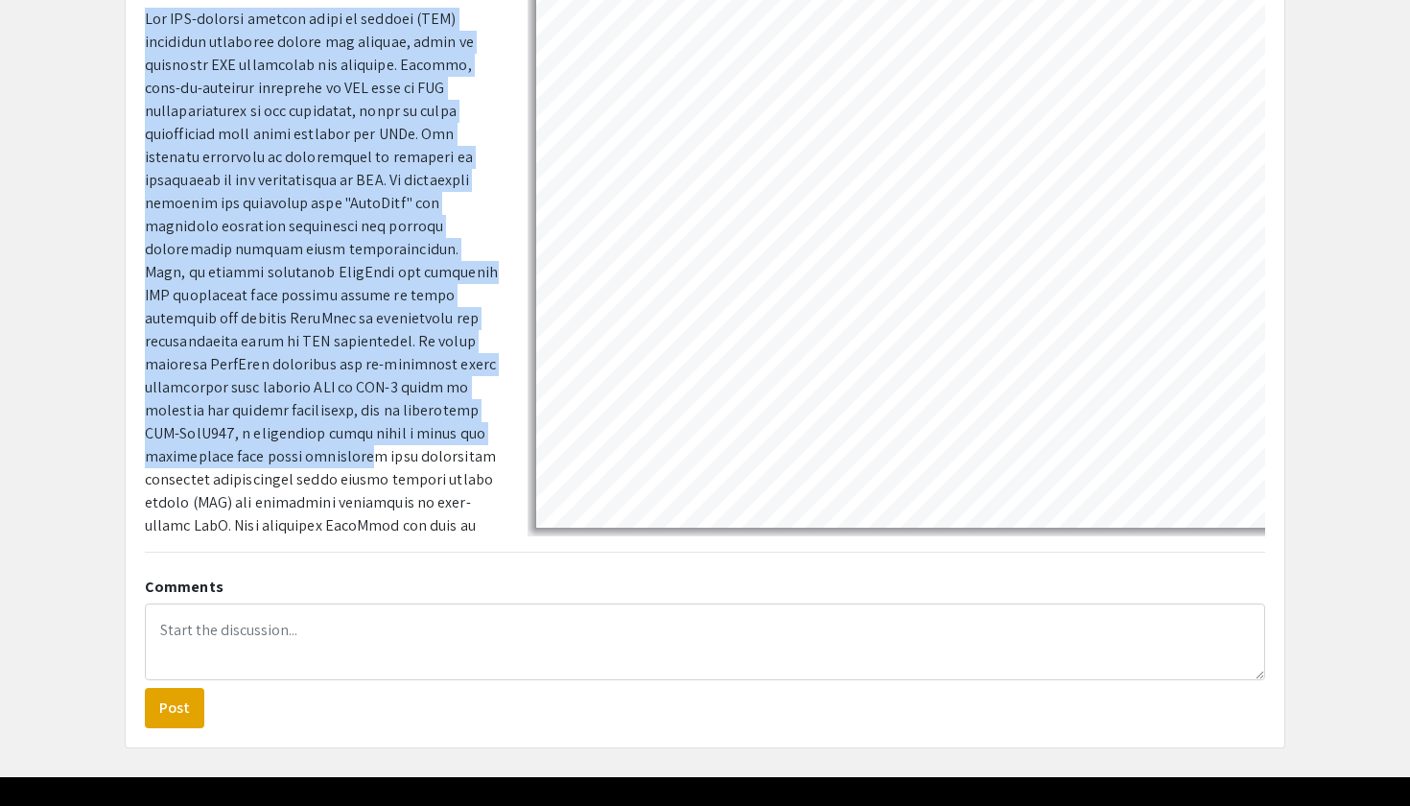
drag, startPoint x: 144, startPoint y: 286, endPoint x: 400, endPoint y: 518, distance: 345.6
click at [400, 518] on div "Voiceover Presenter(s) Cindy (Xinyi) Chen Affiliations, Awards/Fellowships and …" at bounding box center [321, 200] width 383 height 671
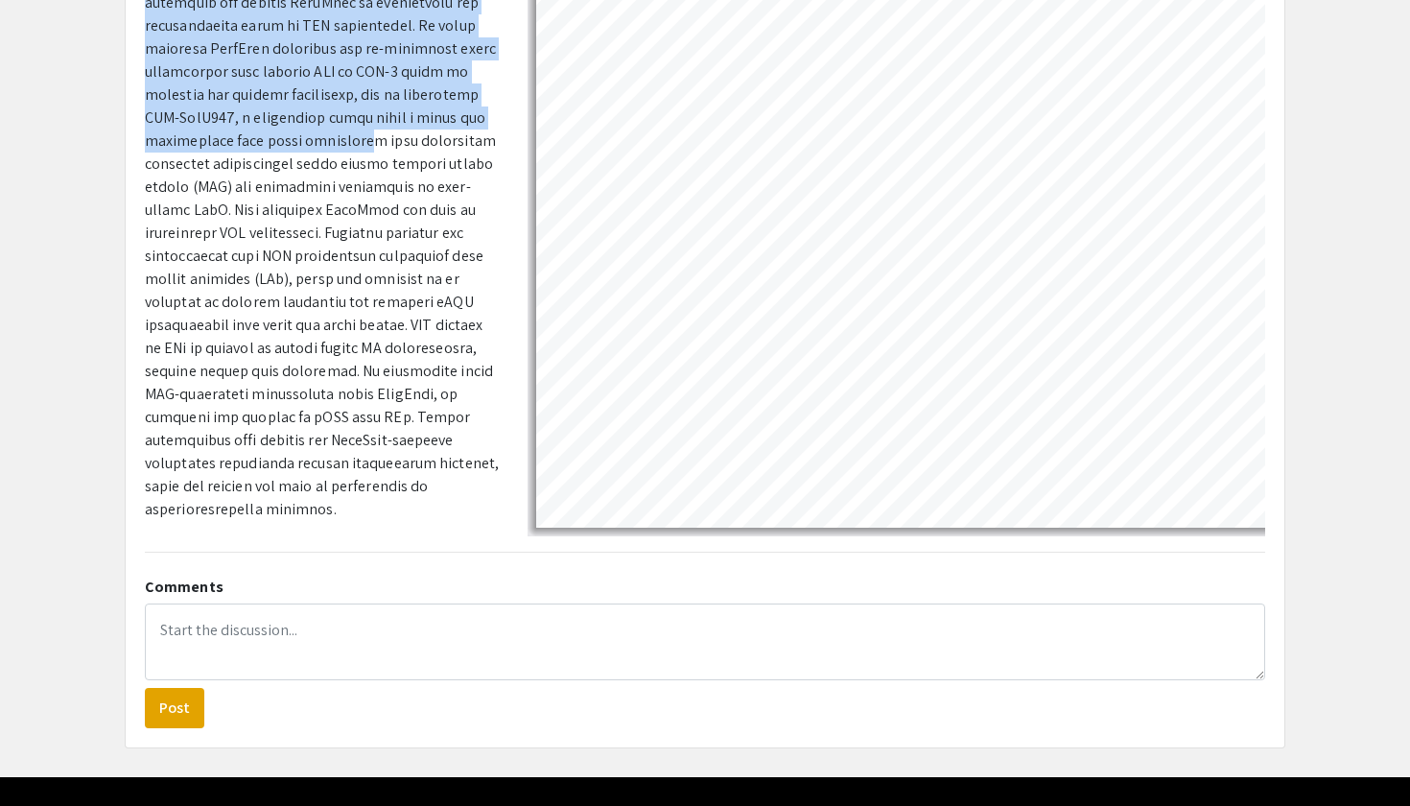
scroll to position [910, 0]
